Goal: Transaction & Acquisition: Subscribe to service/newsletter

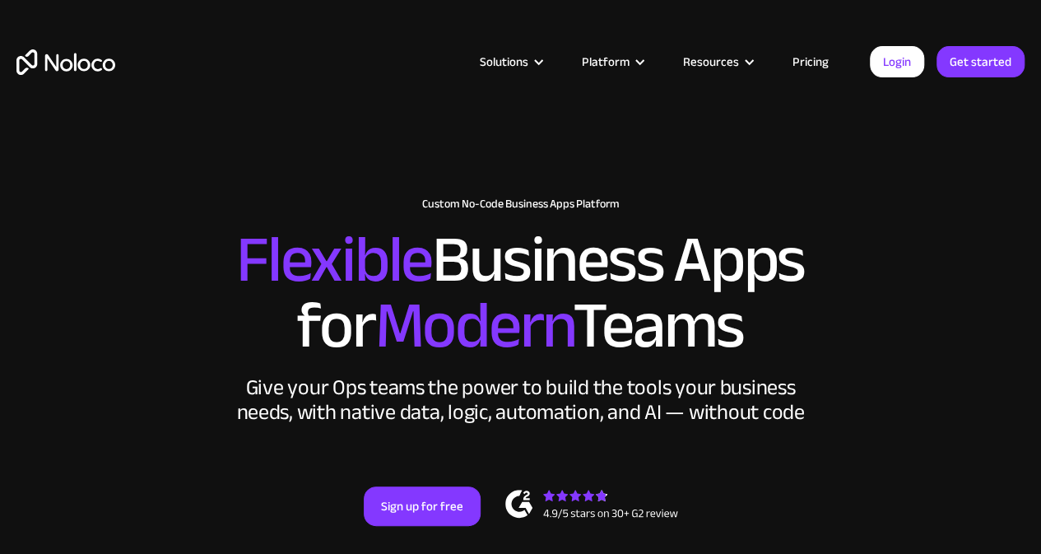
click at [820, 49] on div "Solutions Use Cases Business Types Project Management Keep track of customers, …" at bounding box center [520, 62] width 1041 height 64
click at [813, 62] on link "Pricing" at bounding box center [810, 61] width 77 height 21
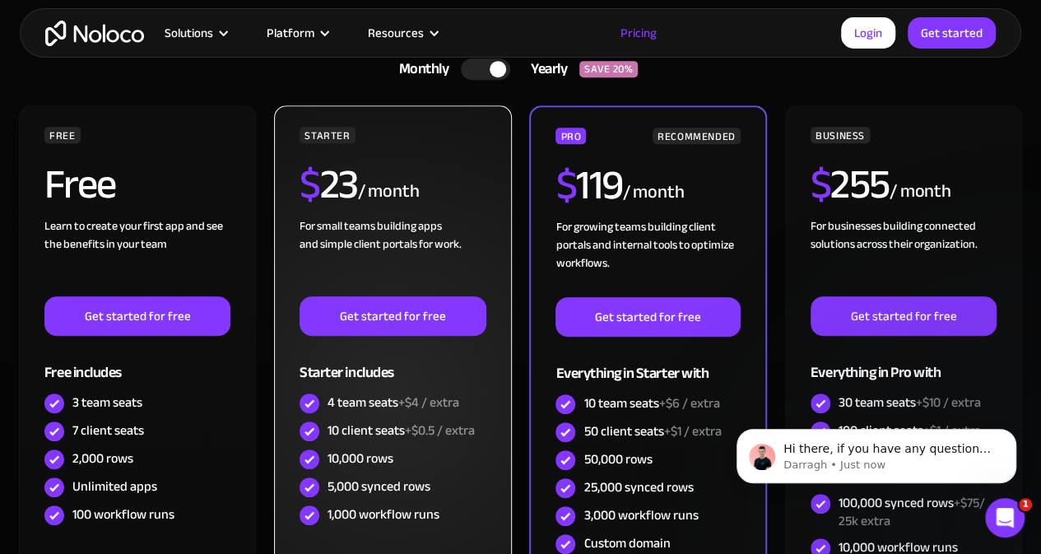
scroll to position [432, 0]
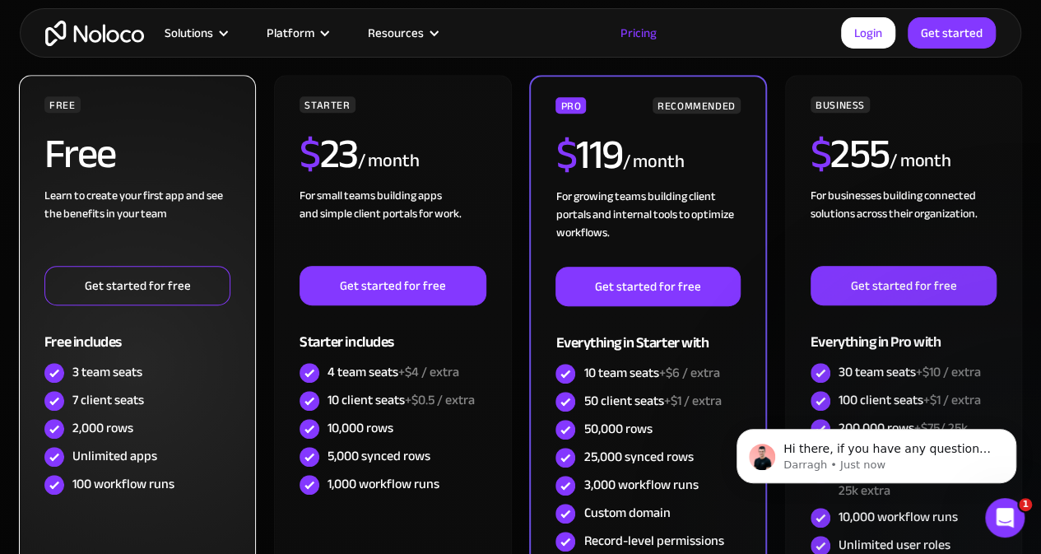
click at [178, 291] on link "Get started for free" at bounding box center [137, 285] width 186 height 39
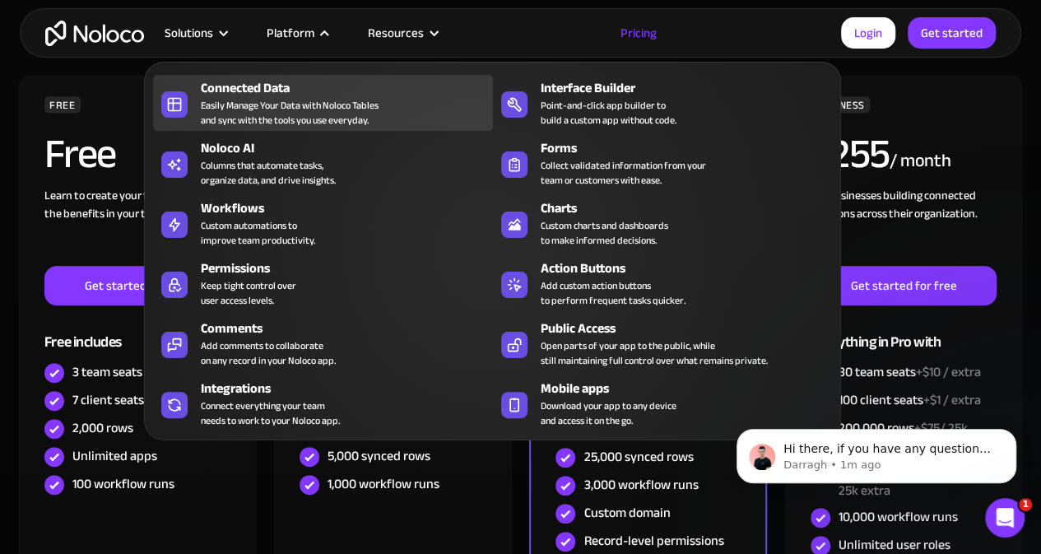
click at [204, 89] on div "Connected Data" at bounding box center [350, 88] width 299 height 20
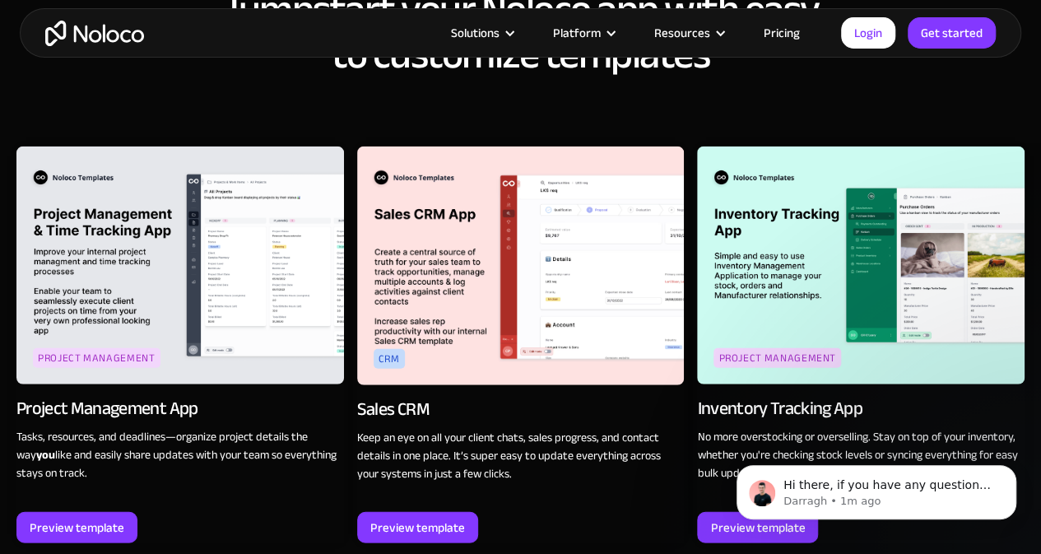
scroll to position [1940, 0]
